Goal: Information Seeking & Learning: Learn about a topic

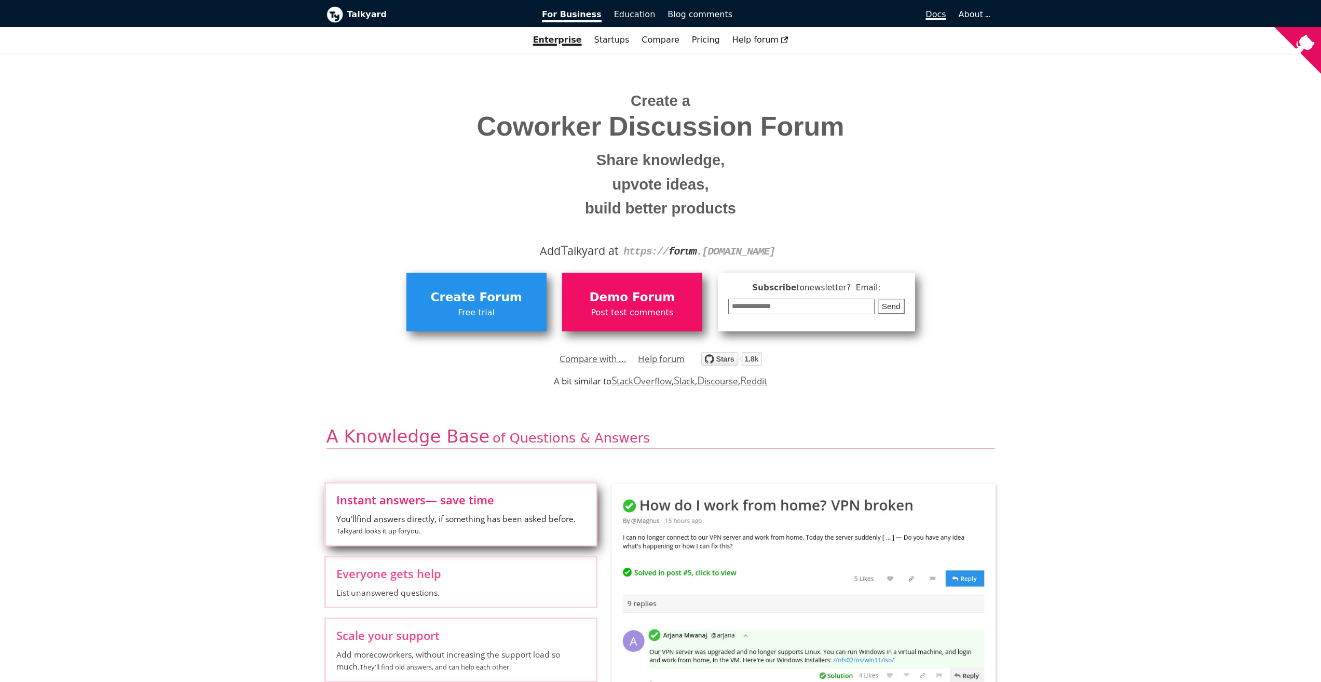
click at [946, 12] on span "Docs" at bounding box center [936, 14] width 20 height 10
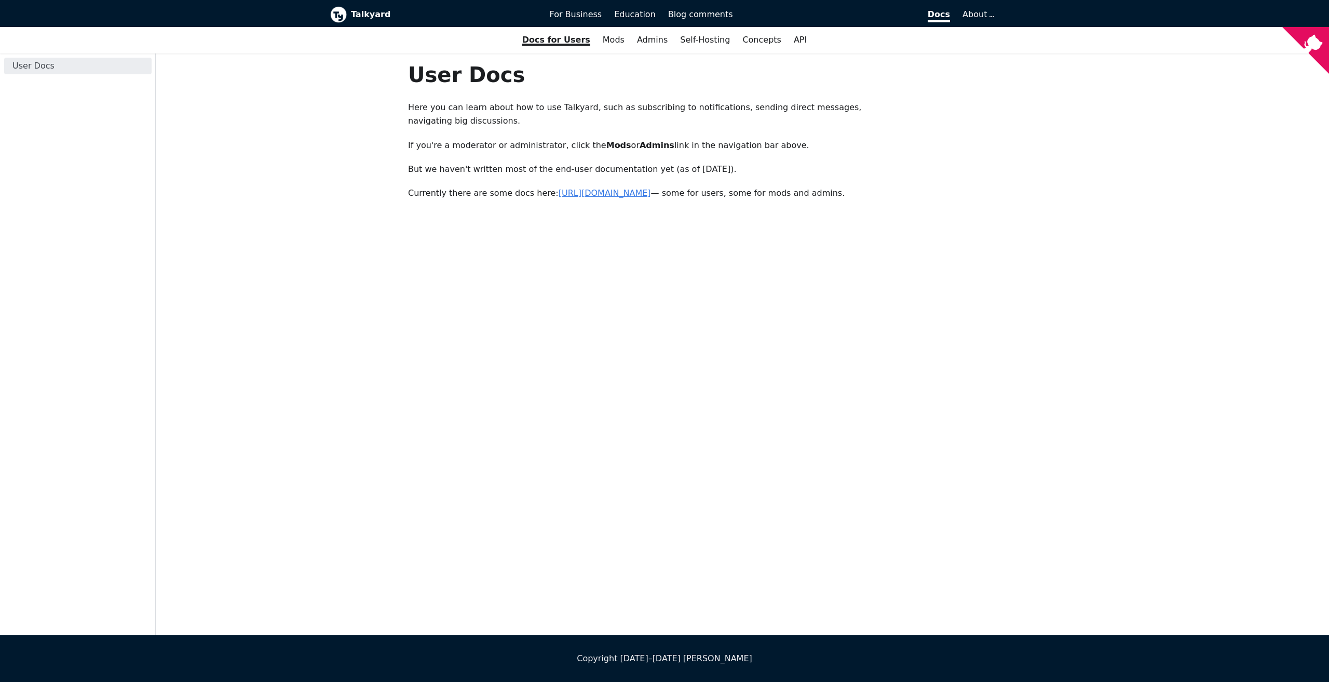
click at [651, 193] on link "[URL][DOMAIN_NAME]" at bounding box center [605, 193] width 92 height 10
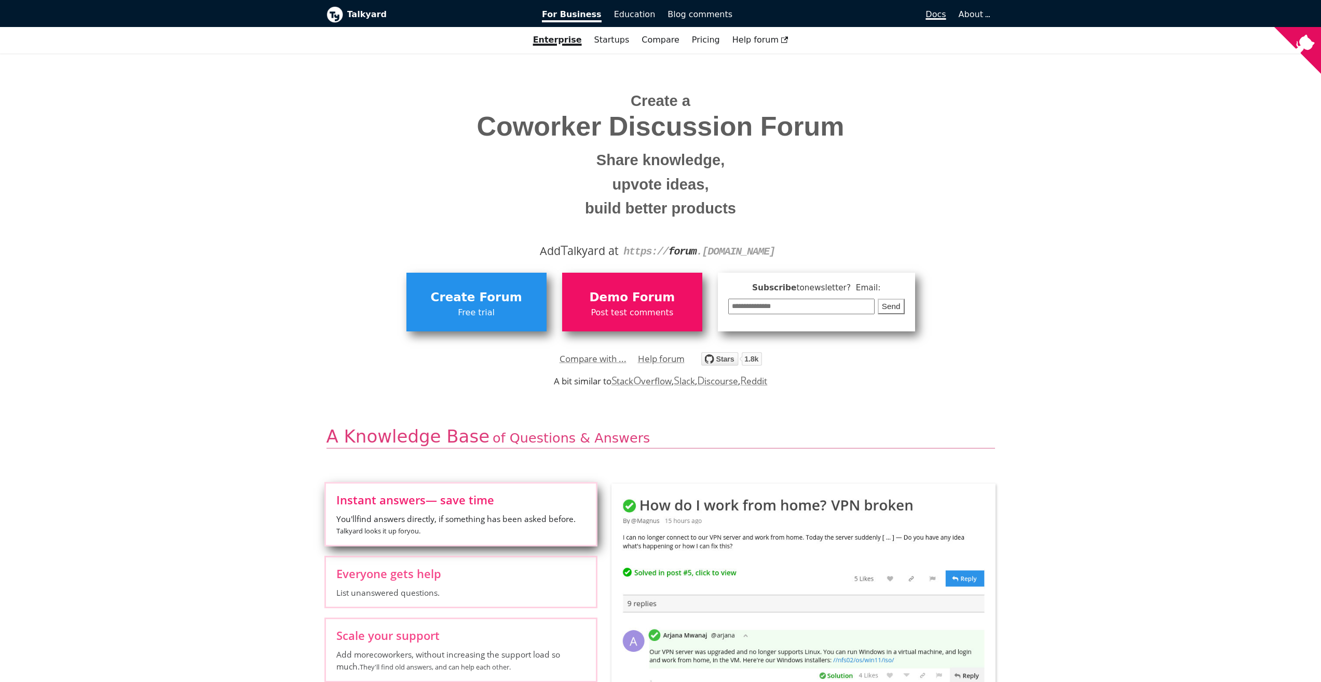
click at [944, 12] on span "Docs" at bounding box center [936, 14] width 20 height 10
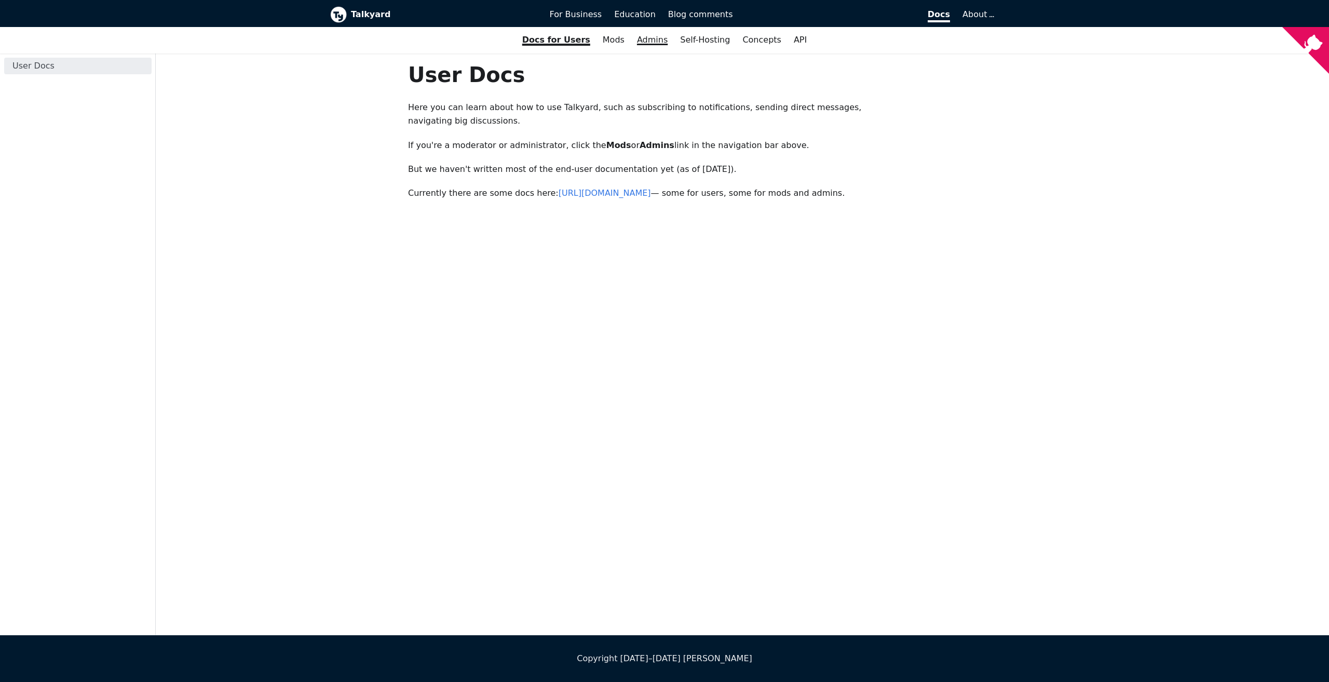
click at [634, 42] on link "Admins" at bounding box center [652, 40] width 43 height 18
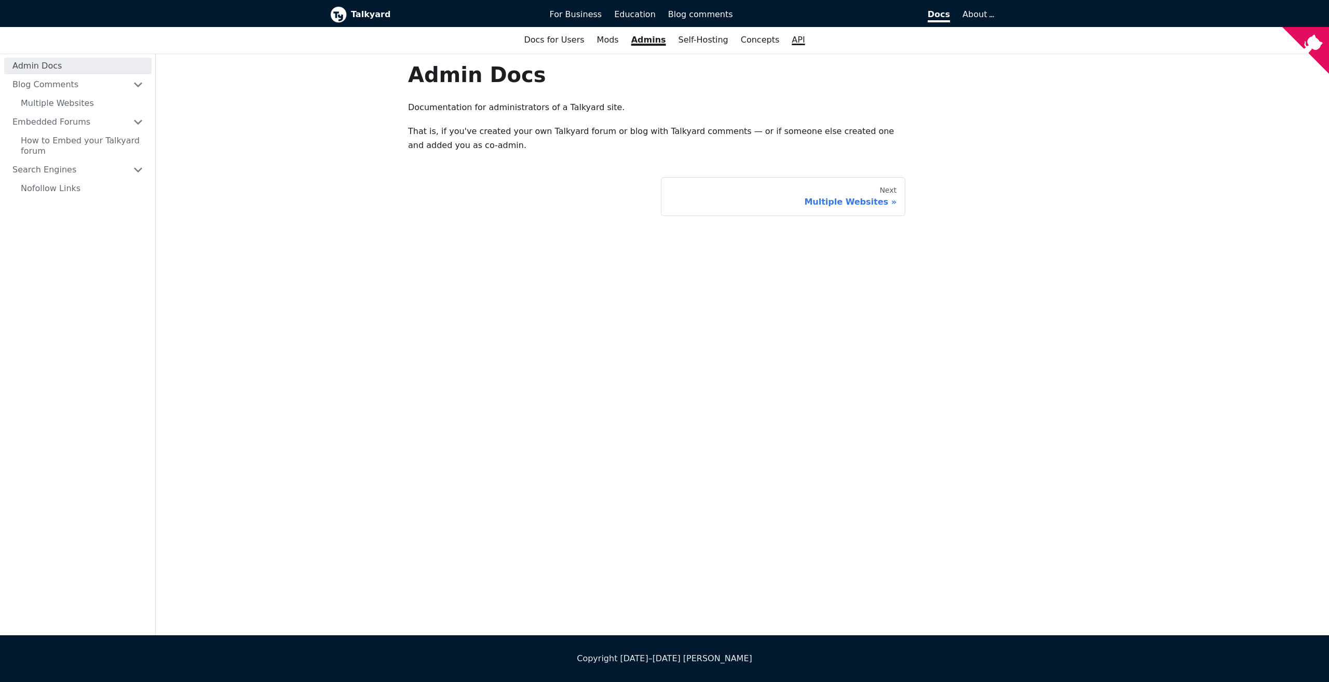
click at [792, 46] on link "API" at bounding box center [798, 40] width 25 height 18
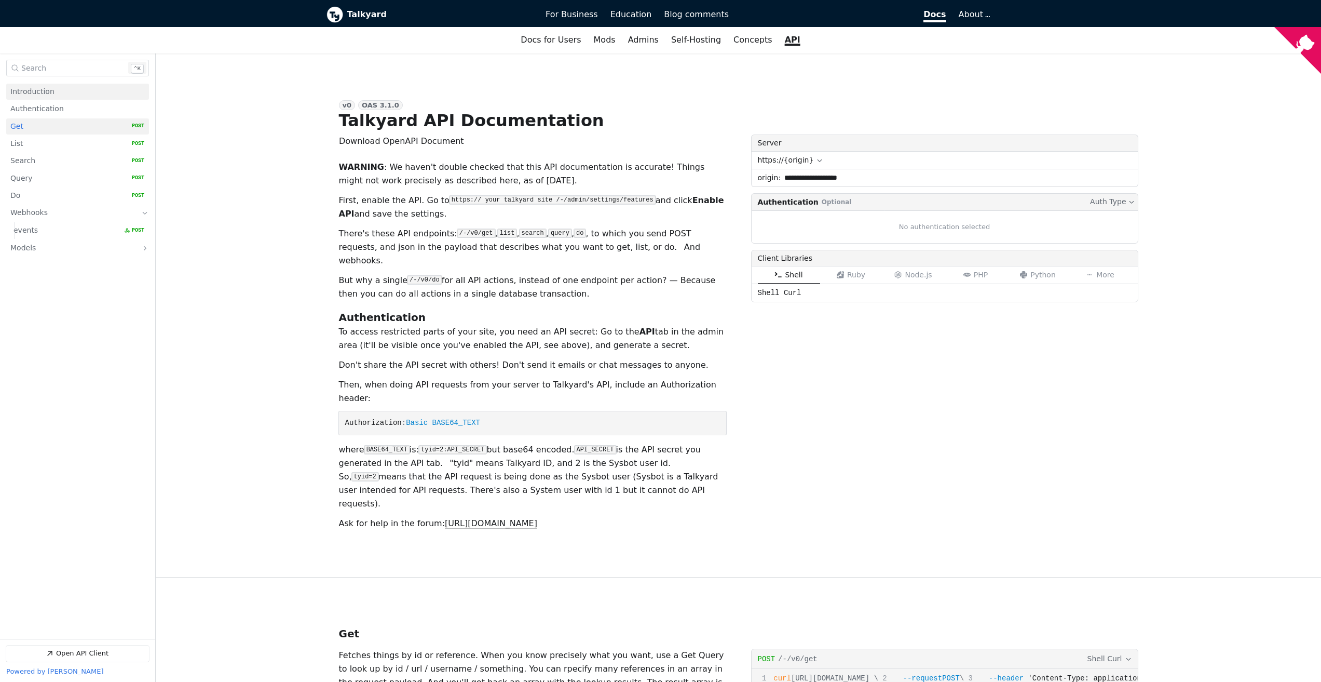
click at [32, 93] on span "Introduction" at bounding box center [32, 92] width 44 height 10
click at [60, 89] on link "Introduction" at bounding box center [77, 92] width 134 height 16
click at [61, 96] on link "Introduction" at bounding box center [77, 92] width 134 height 16
click at [66, 106] on link "Authentication" at bounding box center [77, 109] width 134 height 16
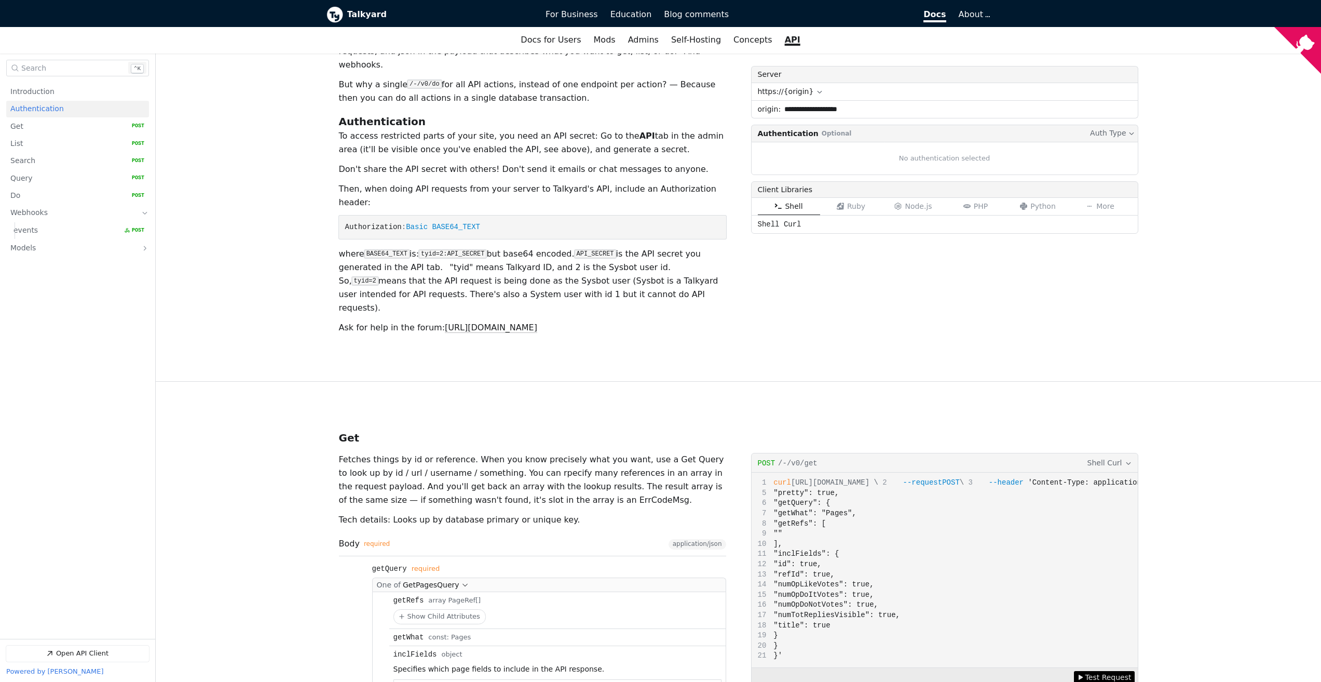
click at [84, 83] on nav "Introduction Authentication Get   HTTP Method: POST List   HTTP Method: POST Se…" at bounding box center [77, 358] width 155 height 559
click at [84, 90] on link "Introduction" at bounding box center [77, 92] width 134 height 16
